Goal: Transaction & Acquisition: Purchase product/service

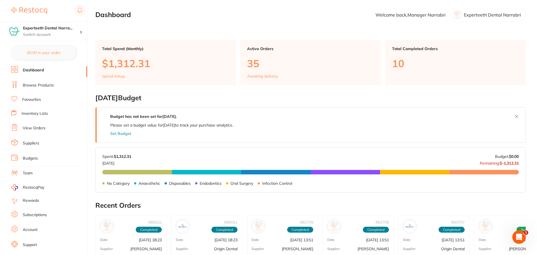
click at [49, 85] on link "Browse Products" at bounding box center [38, 86] width 31 height 6
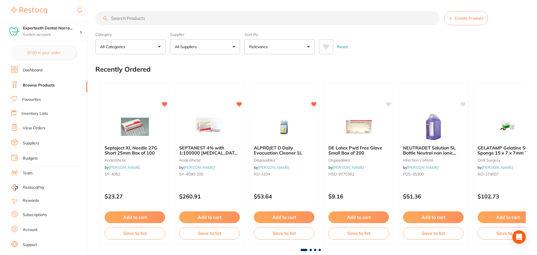
click at [148, 19] on input "search" at bounding box center [267, 18] width 344 height 14
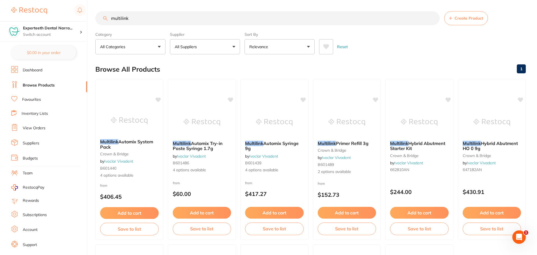
click at [110, 19] on input "multilink" at bounding box center [267, 18] width 344 height 14
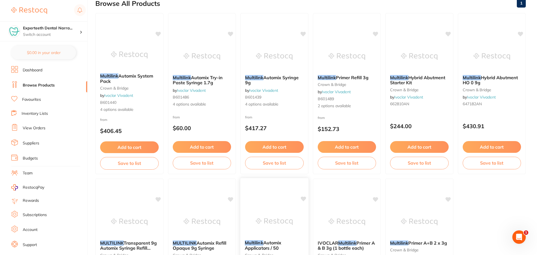
scroll to position [56, 0]
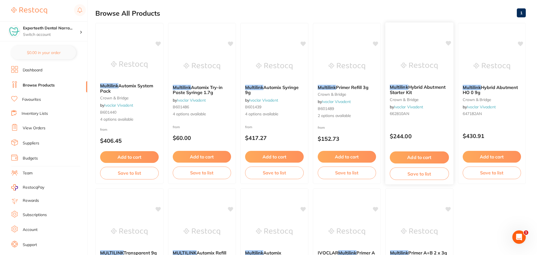
type input "multilink"
click at [427, 91] on b "Multilink Hybrid Abutment Starter Kit" at bounding box center [419, 90] width 59 height 10
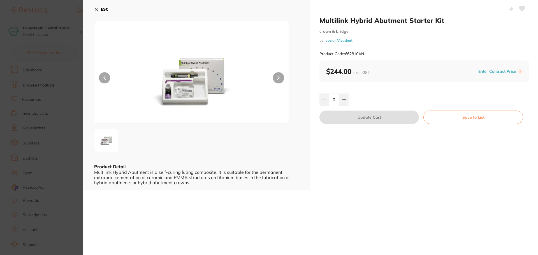
click at [46, 112] on section "Multilink Hybrid Abutment Starter Kit crown & bridge by Ivoclar Vivadent Produc…" at bounding box center [269, 127] width 538 height 255
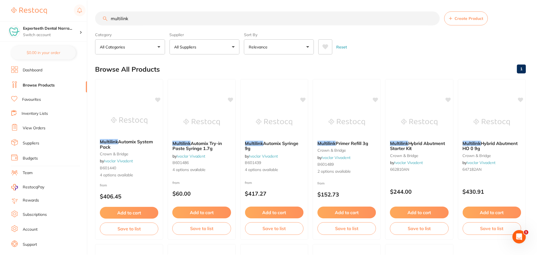
scroll to position [56, 0]
